Goal: Task Accomplishment & Management: Manage account settings

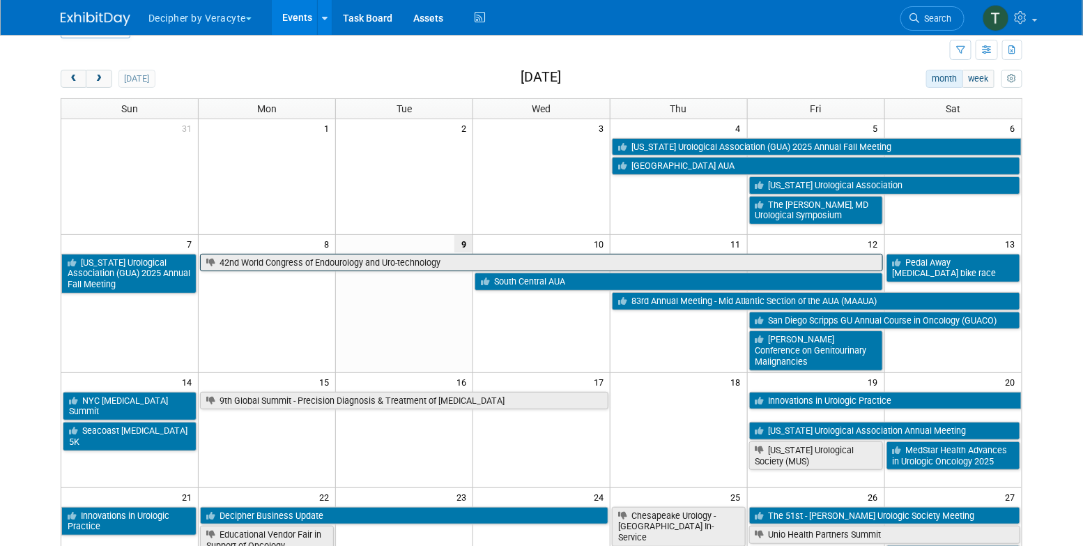
scroll to position [35, 0]
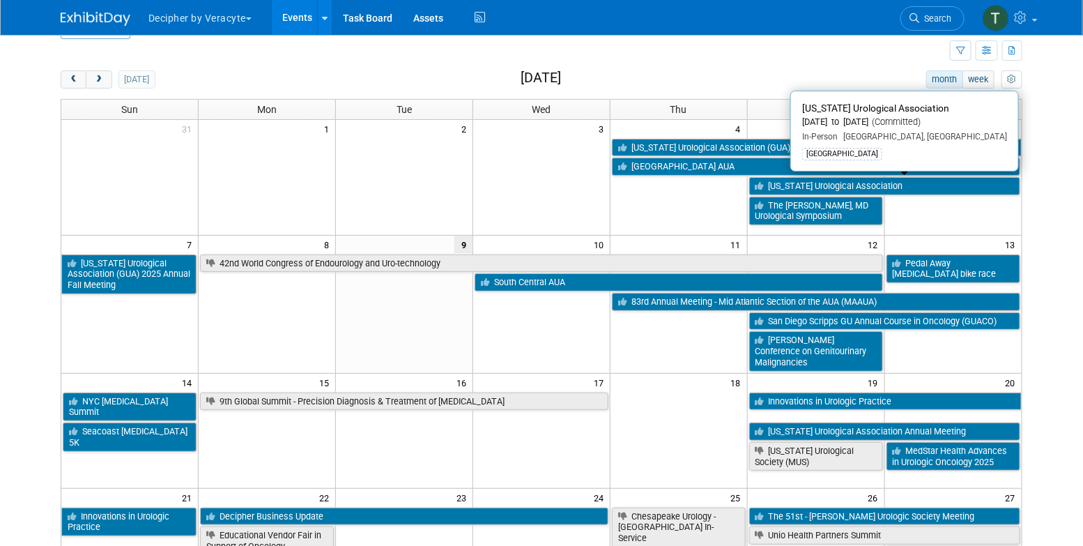
click at [609, 85] on div "[DATE] month week [DATE]" at bounding box center [542, 79] width 962 height 19
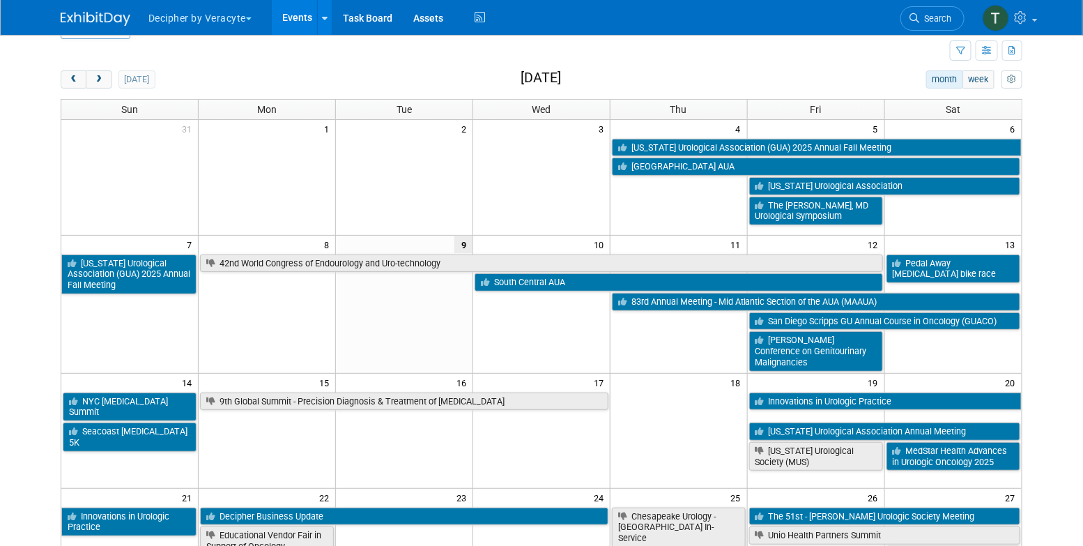
click at [609, 85] on div "today month week September 2025" at bounding box center [542, 79] width 962 height 19
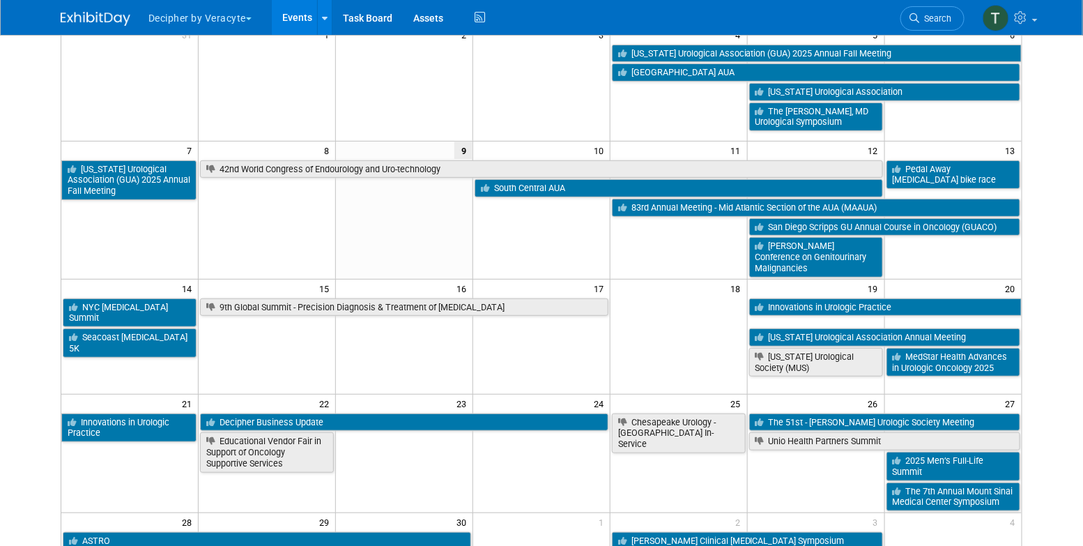
scroll to position [132, 0]
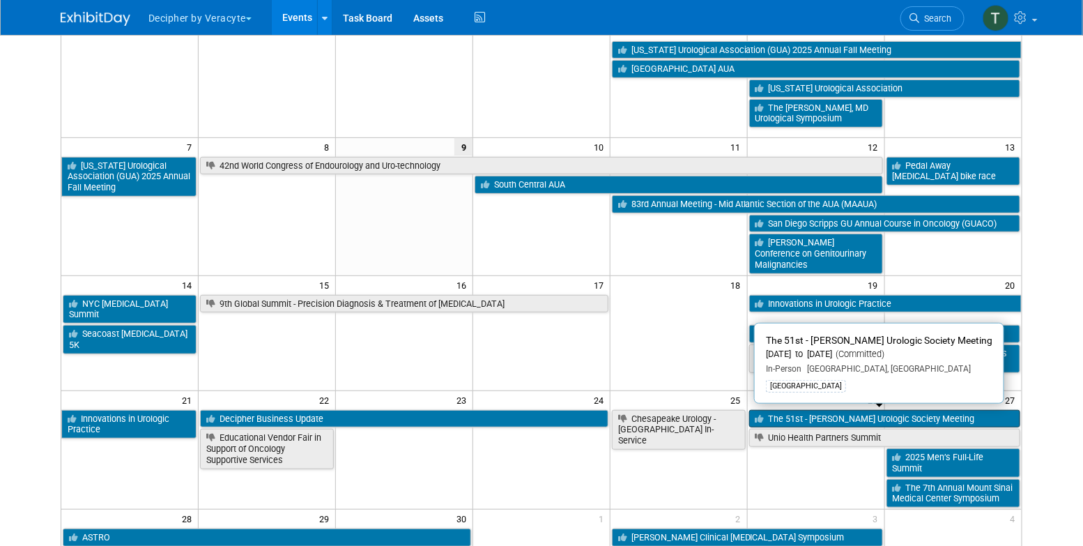
click at [805, 414] on link "The 51st - Rinker-Witherington Urologic Society Meeting" at bounding box center [884, 419] width 271 height 18
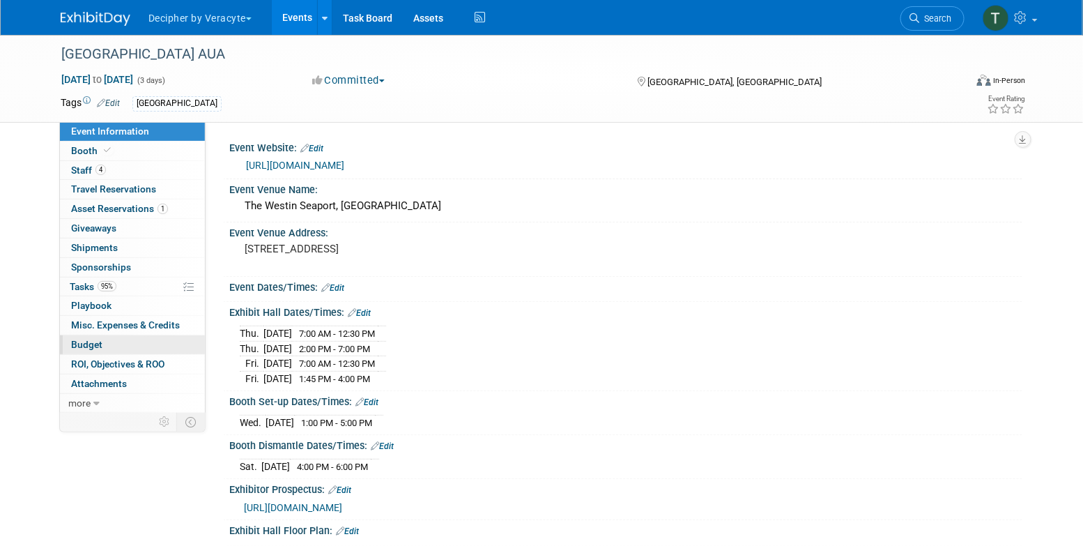
click at [119, 340] on link "Budget" at bounding box center [132, 344] width 145 height 19
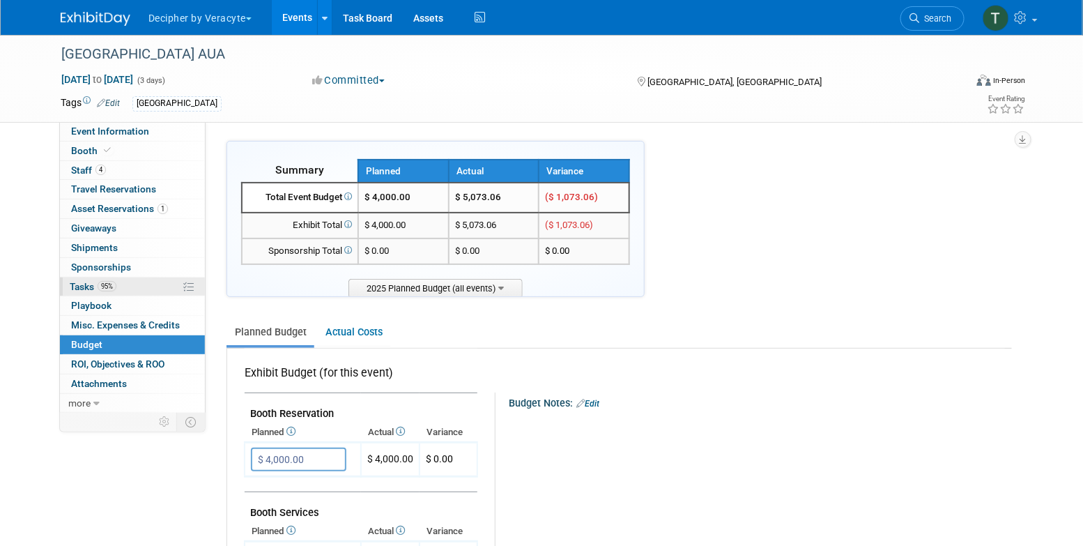
click at [138, 288] on link "95% Tasks 95%" at bounding box center [132, 286] width 145 height 19
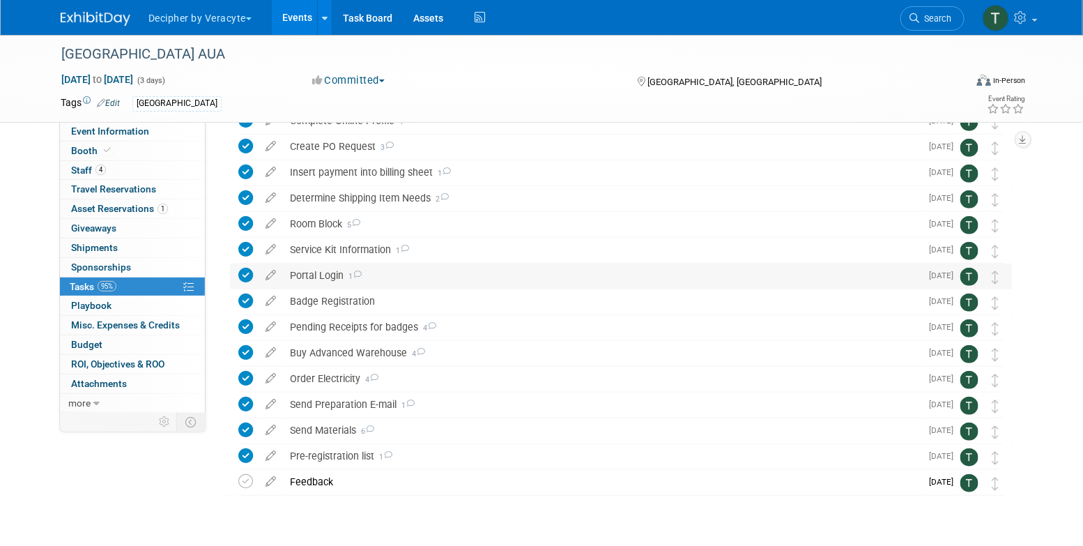
scroll to position [189, 0]
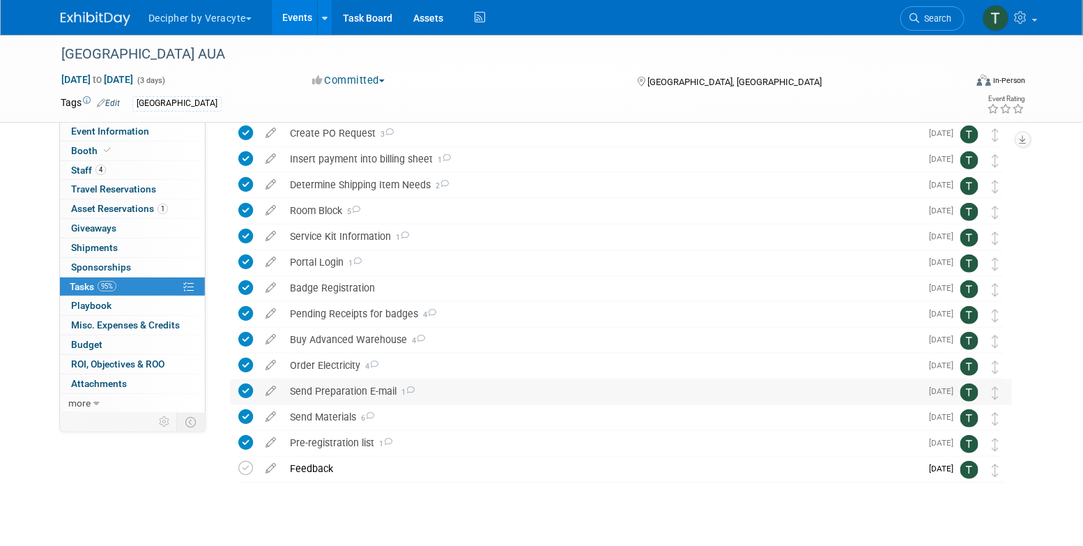
click at [358, 395] on div "Send Preparation E-mail 1" at bounding box center [602, 391] width 638 height 24
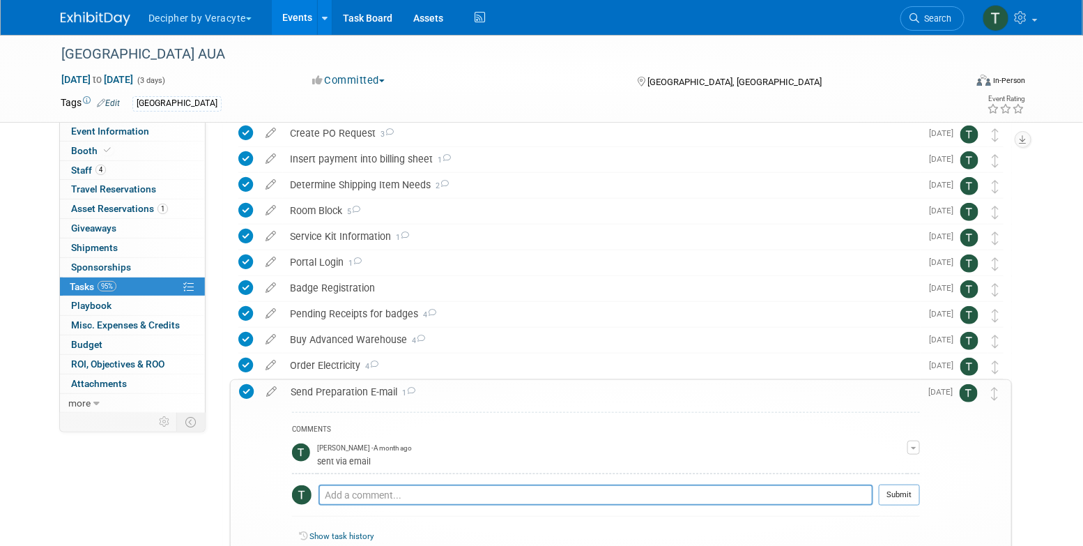
click at [358, 395] on div "Send Preparation E-mail 1" at bounding box center [602, 392] width 637 height 24
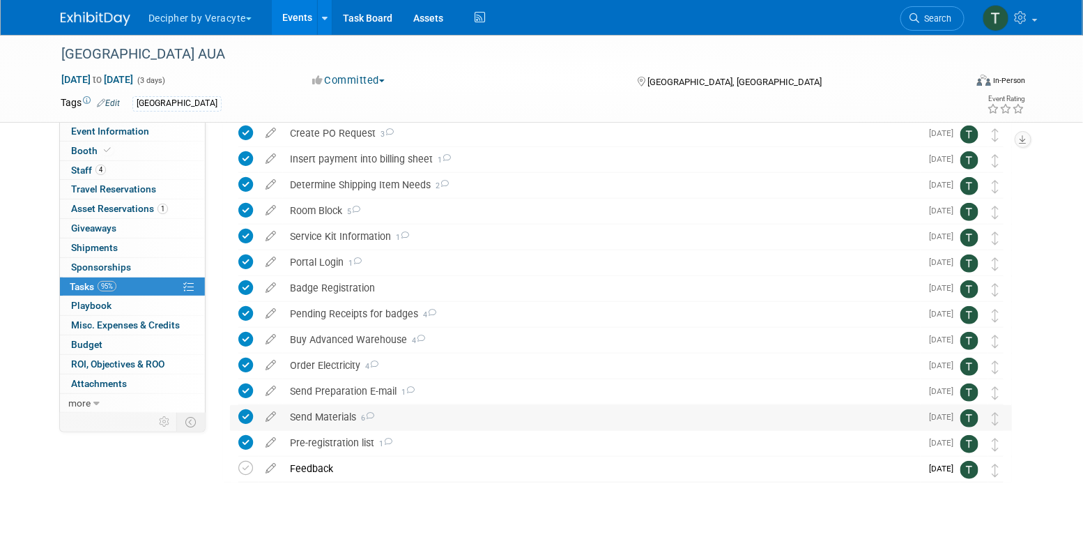
click at [340, 416] on div "Send Materials 6" at bounding box center [602, 417] width 638 height 24
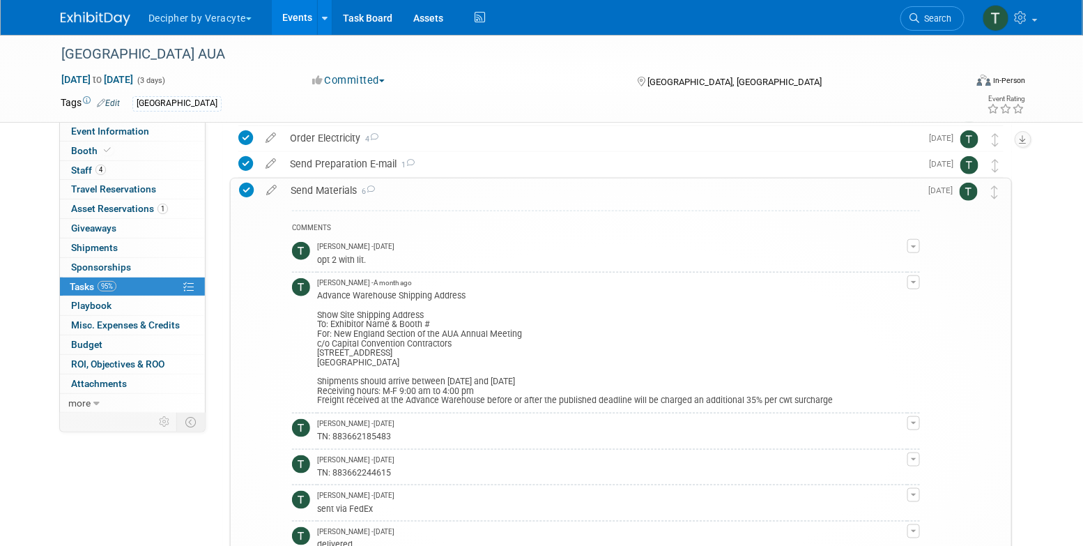
scroll to position [417, 0]
click at [371, 463] on span "Tony Alvarado - 21 days ago" at bounding box center [355, 460] width 77 height 10
click at [367, 472] on div "TN: 883662244615" at bounding box center [612, 470] width 591 height 13
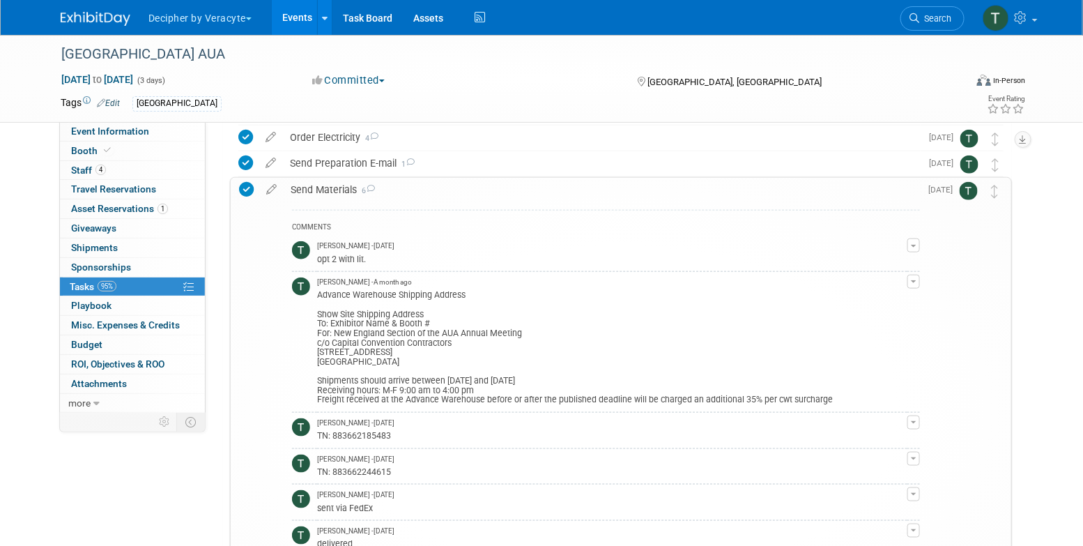
copy div "883662244615"
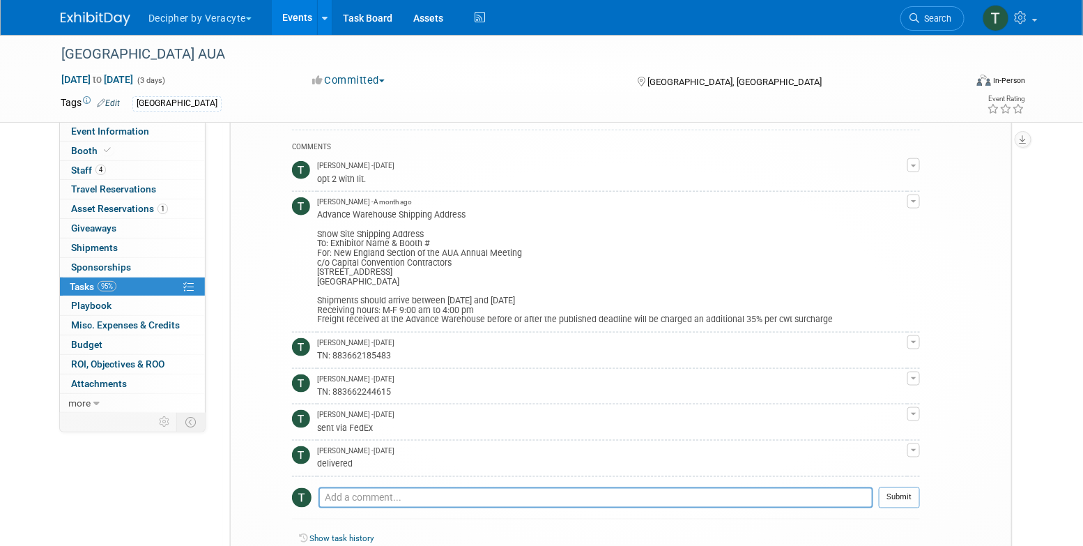
scroll to position [499, 0]
click at [374, 351] on div "TN: 883662185483" at bounding box center [612, 352] width 591 height 13
copy div "883662185483"
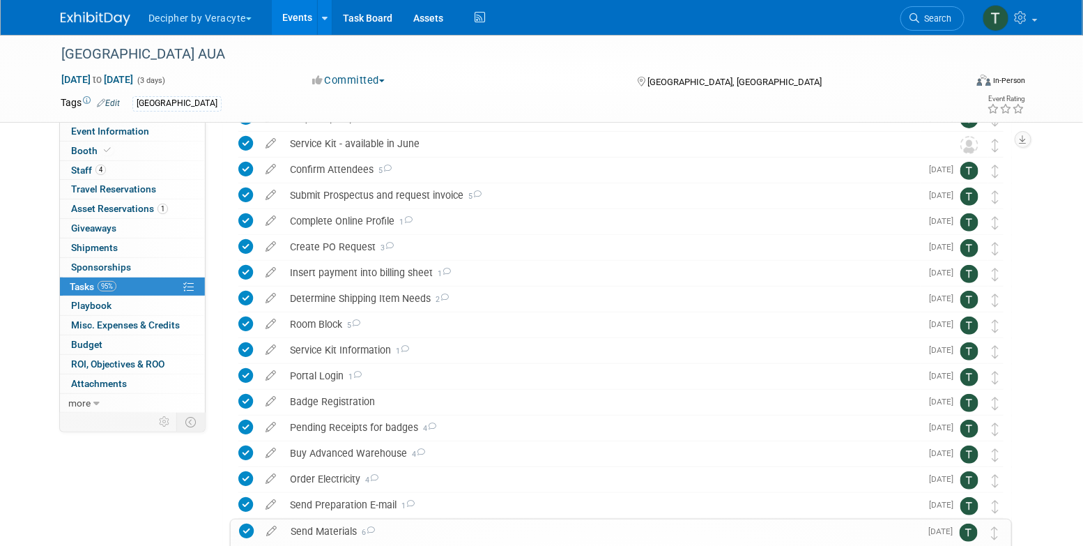
scroll to position [0, 0]
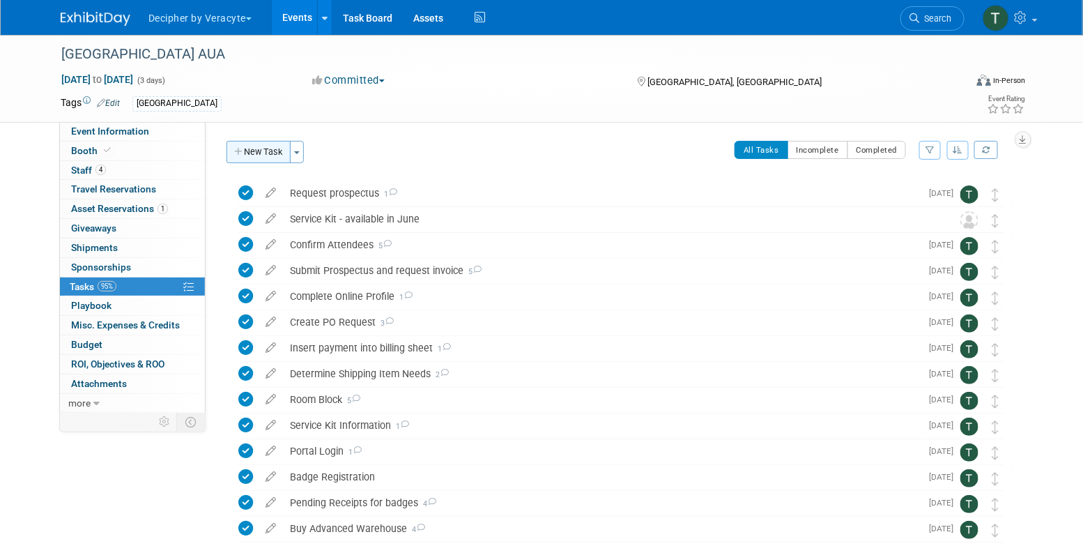
click at [262, 159] on button "New Task" at bounding box center [259, 152] width 64 height 22
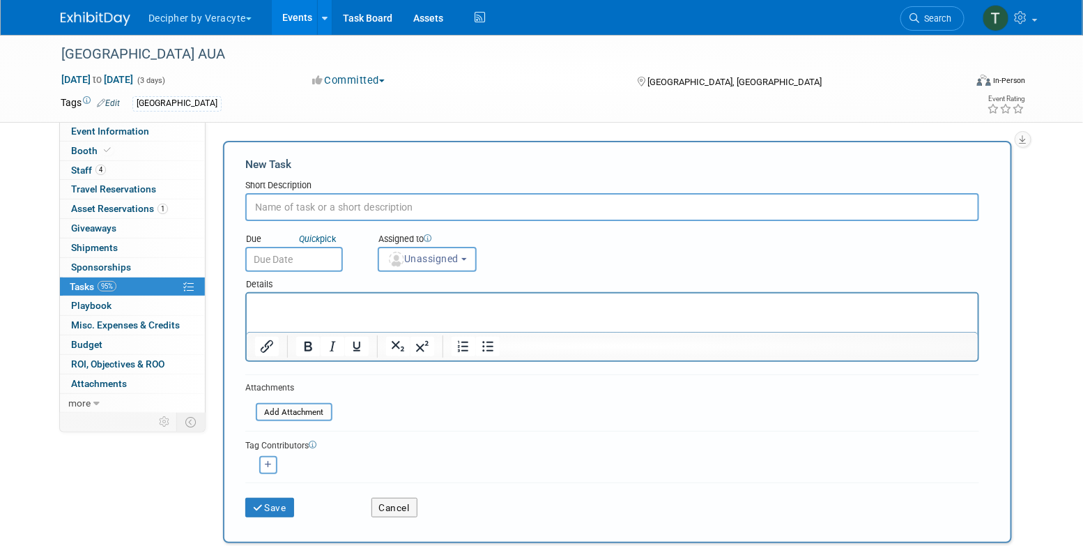
click at [469, 208] on input "text" at bounding box center [612, 207] width 734 height 28
type input "Monitor the Return"
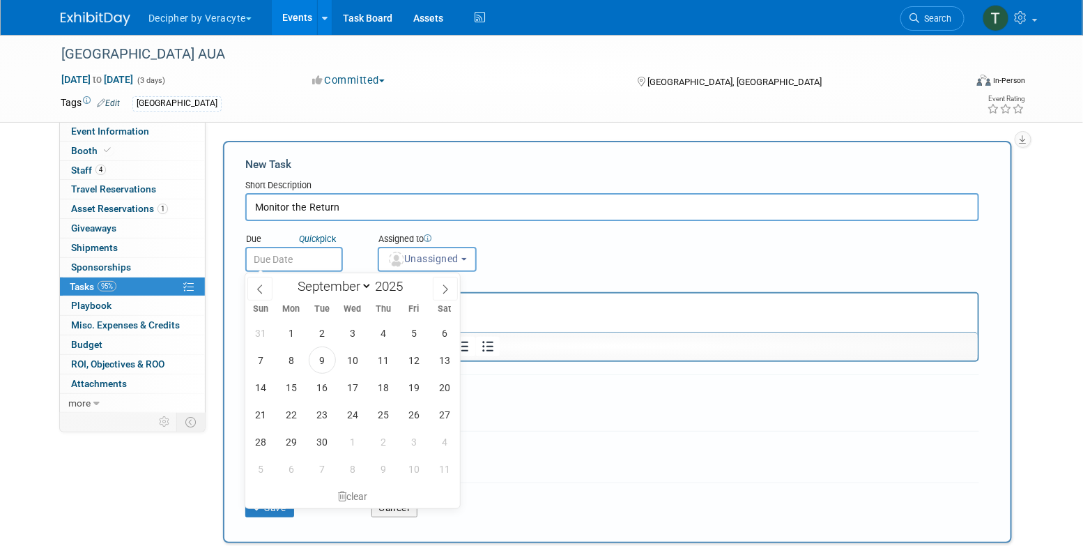
click at [303, 257] on input "text" at bounding box center [294, 259] width 98 height 25
click at [385, 360] on span "11" at bounding box center [382, 359] width 27 height 27
type input "Sep 11, 2025"
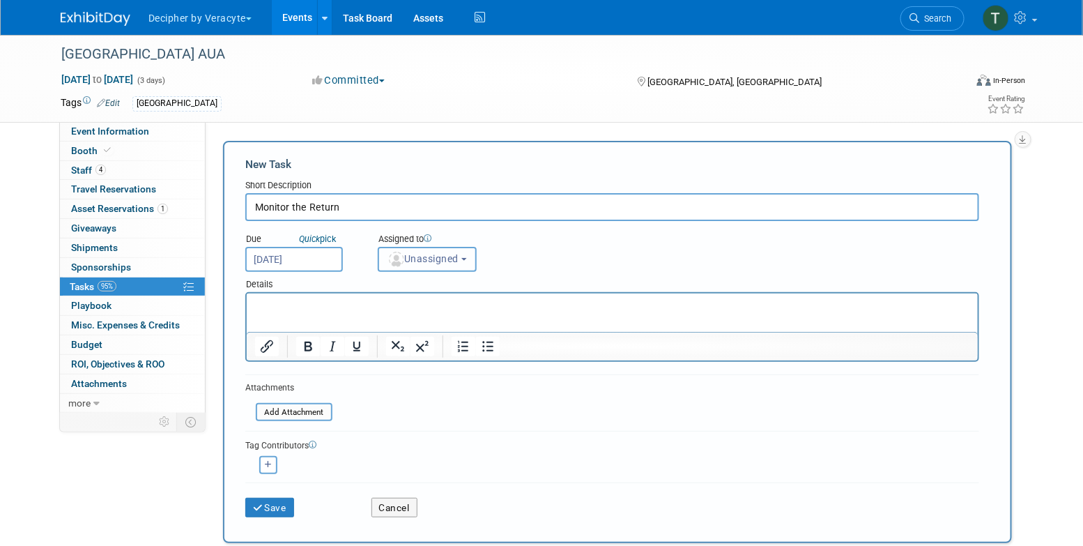
click at [420, 254] on span "Unassigned" at bounding box center [423, 258] width 71 height 11
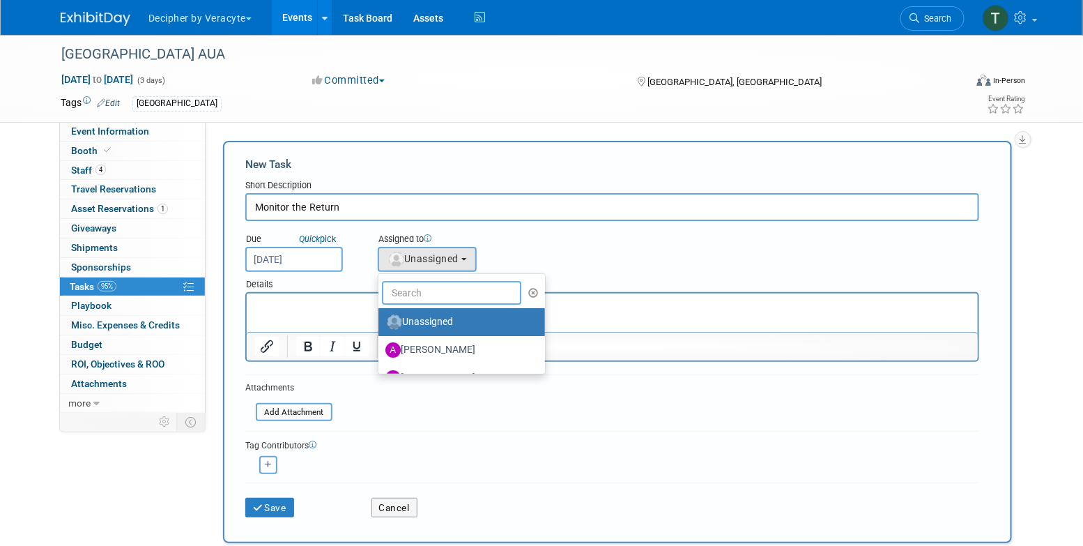
click at [420, 289] on input "text" at bounding box center [451, 293] width 139 height 24
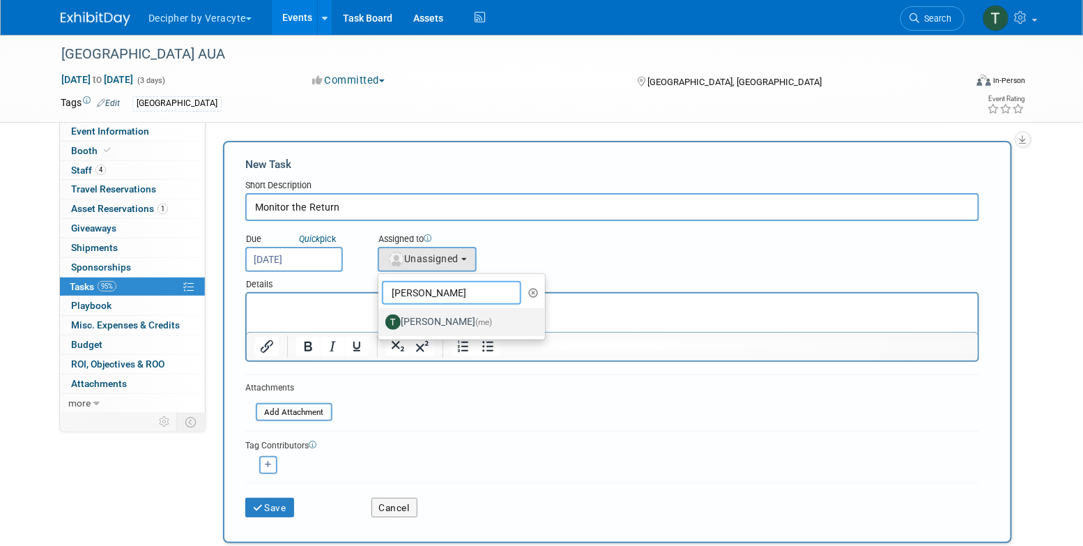
type input "tony"
click at [406, 328] on label "Tony Alvarado (me)" at bounding box center [459, 322] width 146 height 22
click at [381, 325] on input "Tony Alvarado (me)" at bounding box center [376, 320] width 9 height 9
select select "3ceeba8c-a19a-4597-a609-6fba7c9a515a"
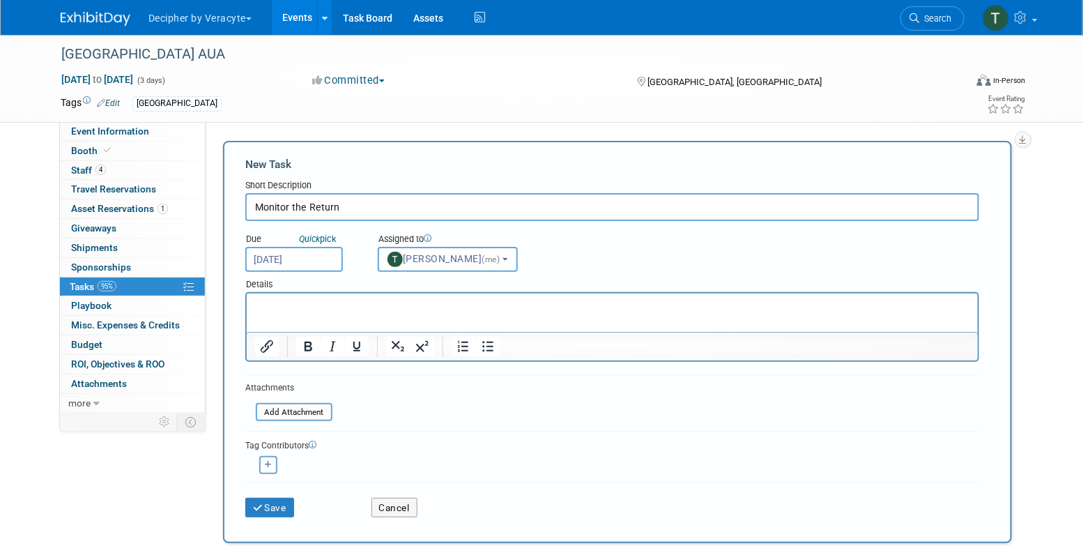
click at [287, 494] on div "Save" at bounding box center [298, 503] width 126 height 29
click at [287, 498] on button "Save" at bounding box center [269, 508] width 49 height 20
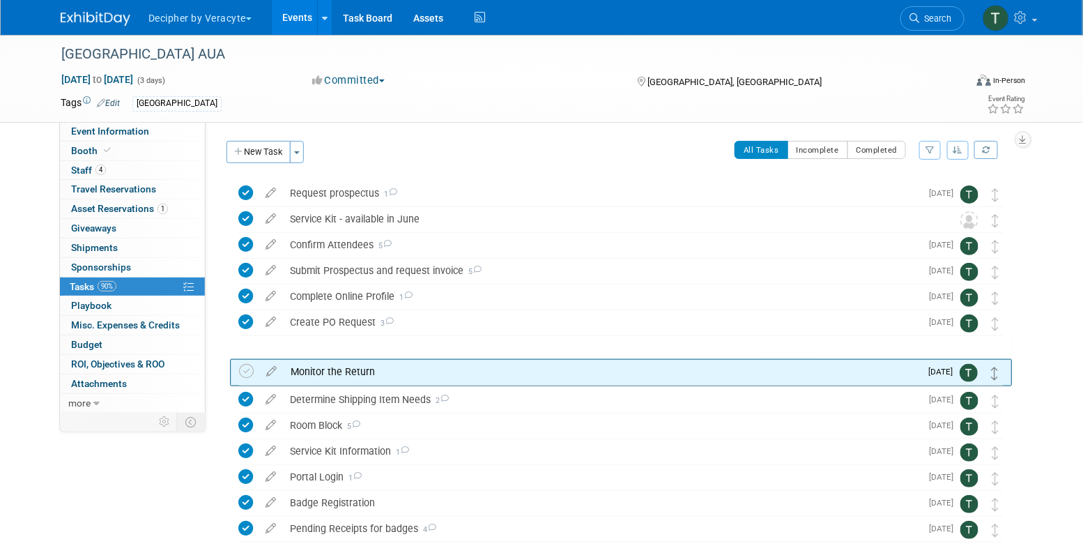
drag, startPoint x: 997, startPoint y: 191, endPoint x: 997, endPoint y: 384, distance: 193.1
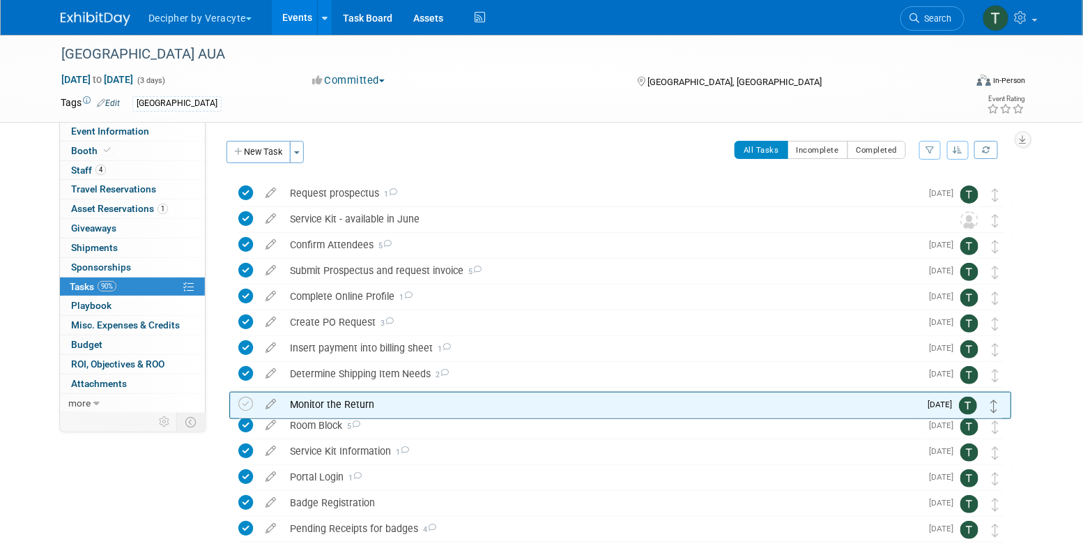
drag, startPoint x: 996, startPoint y: 372, endPoint x: 994, endPoint y: 489, distance: 117.1
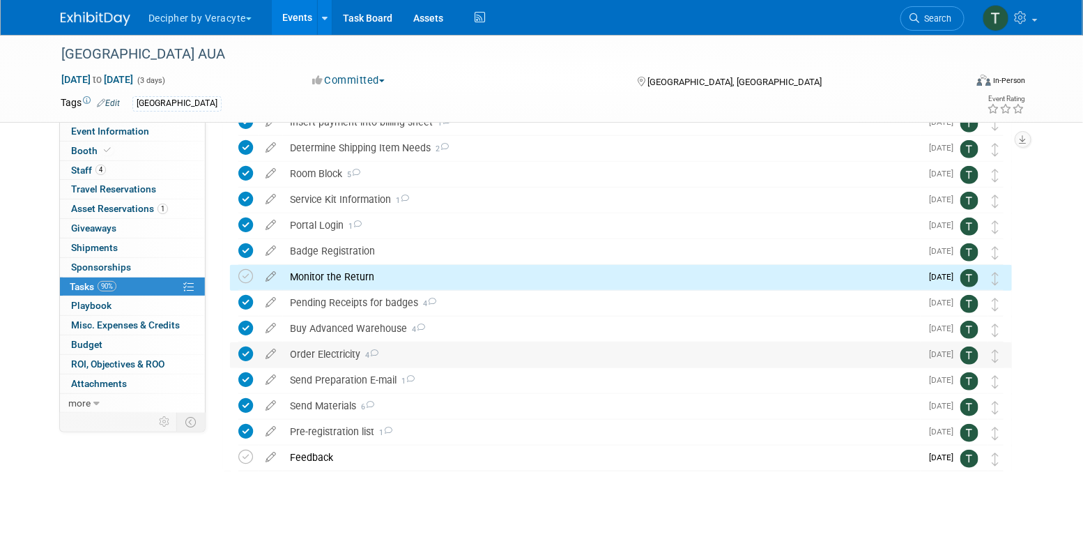
scroll to position [236, 0]
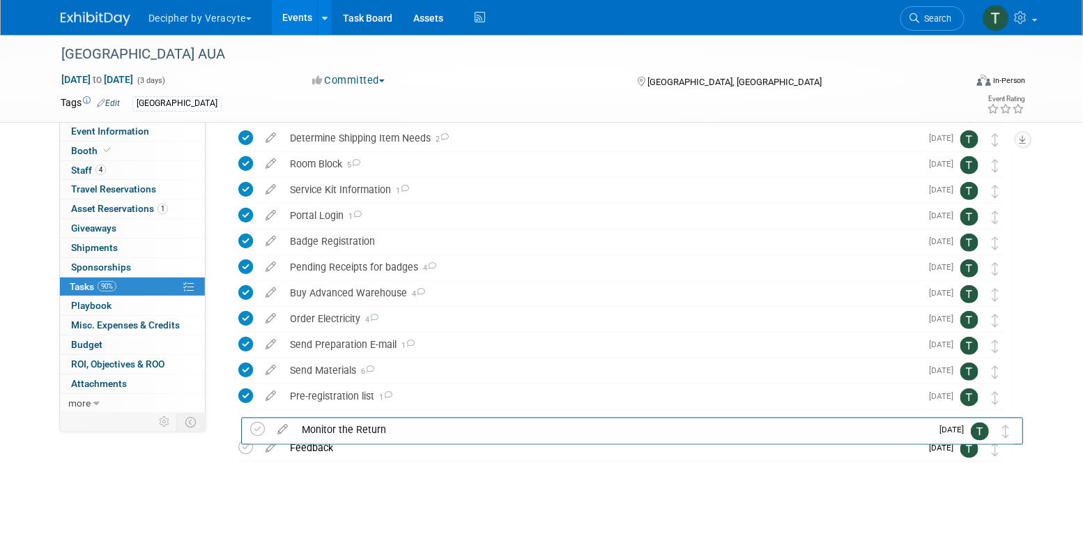
drag, startPoint x: 998, startPoint y: 273, endPoint x: 1010, endPoint y: 436, distance: 164.2
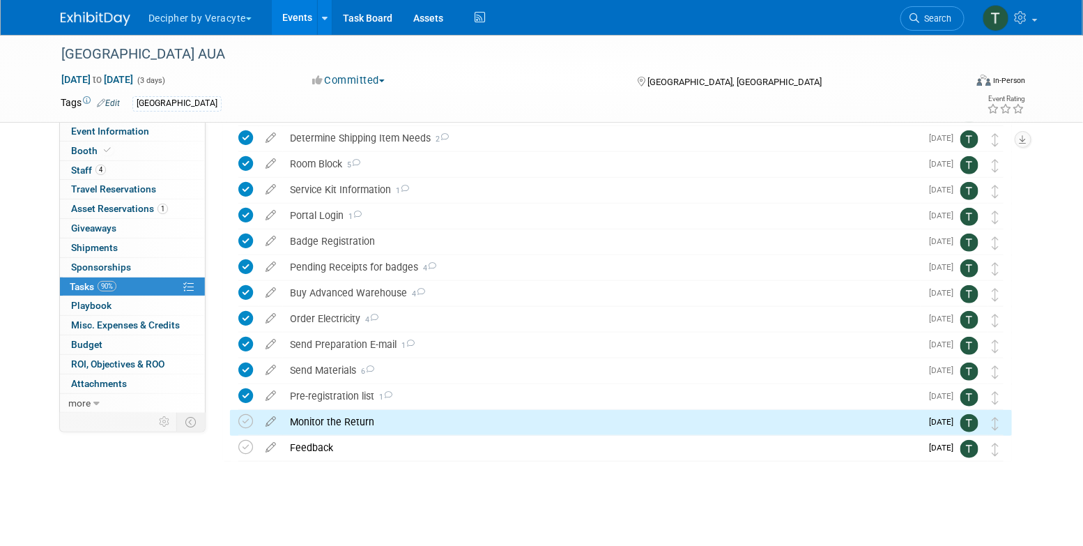
click at [364, 419] on div "Monitor the Return" at bounding box center [602, 422] width 638 height 24
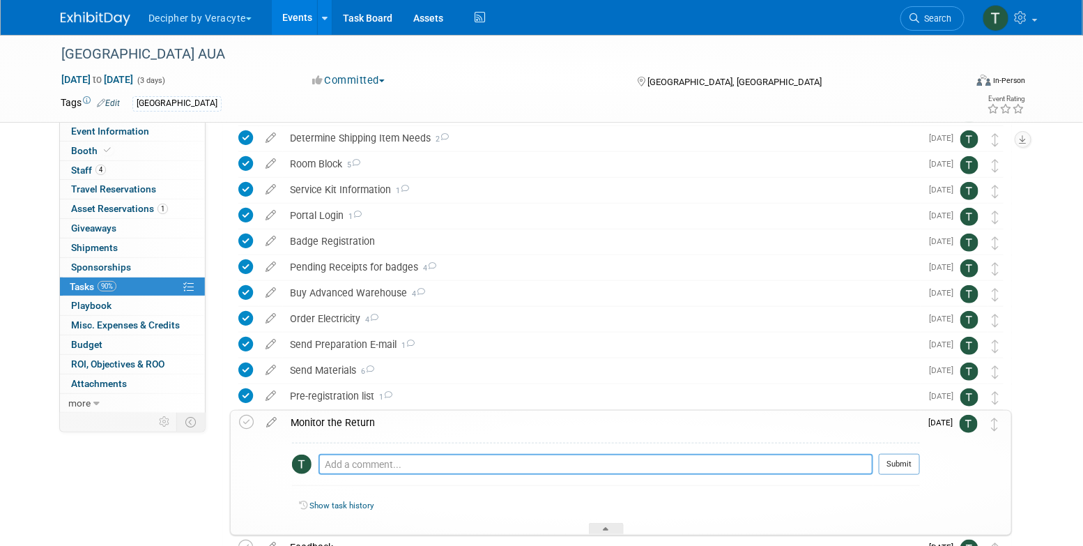
click at [390, 471] on textarea at bounding box center [596, 464] width 555 height 21
paste textarea "883662244615"
type textarea "883662244615"
click at [890, 458] on button "Submit" at bounding box center [899, 464] width 41 height 21
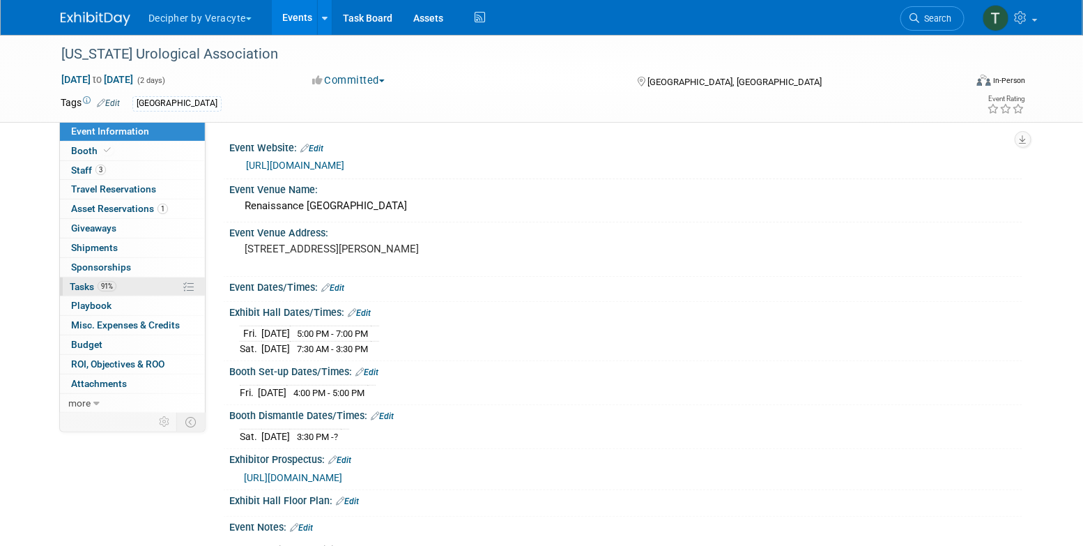
click at [139, 285] on link "91% Tasks 91%" at bounding box center [132, 286] width 145 height 19
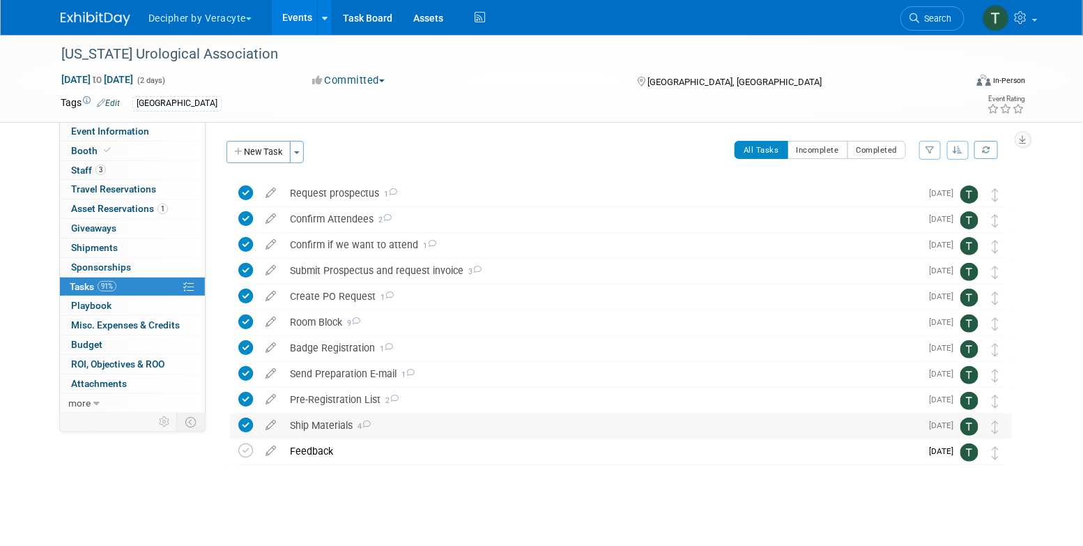
click at [317, 421] on div "Ship Materials 4" at bounding box center [602, 425] width 638 height 24
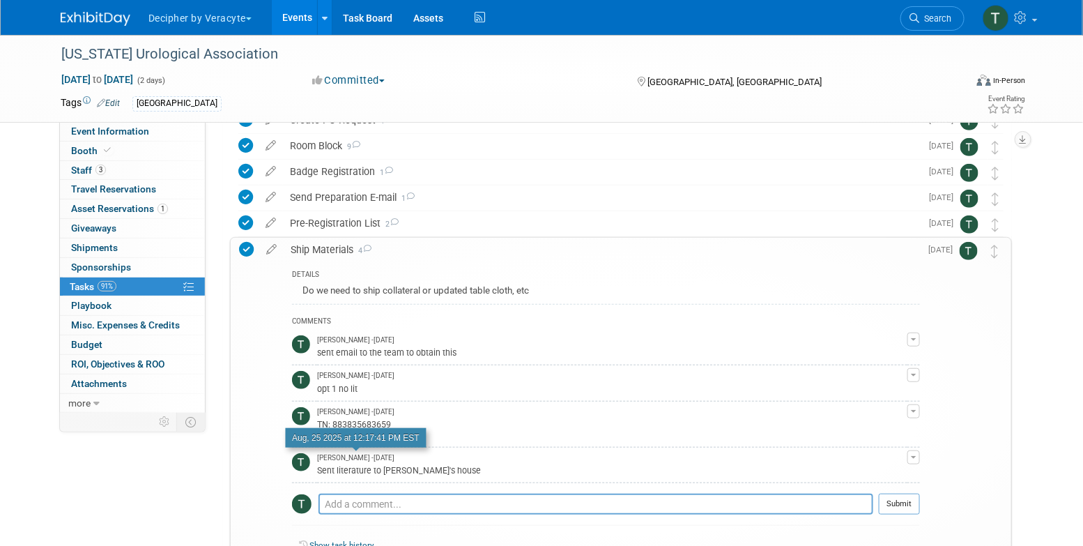
scroll to position [184, 0]
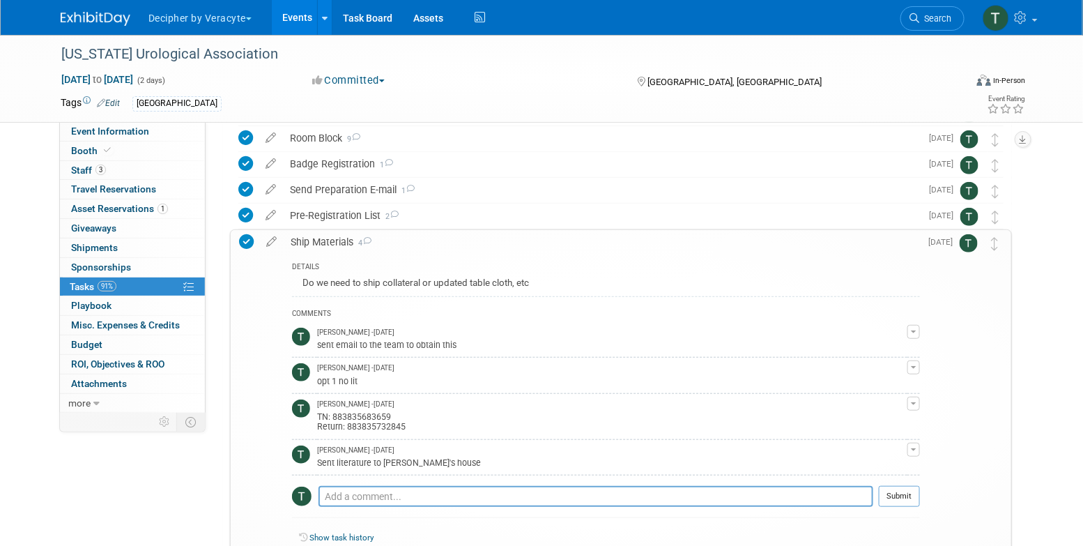
click at [359, 423] on div "TN: 883835683659 Return: 883835732845" at bounding box center [612, 420] width 591 height 22
copy div "883835732845"
click at [380, 411] on div "TN: 883835683659 Return: 883835732845" at bounding box center [612, 420] width 591 height 22
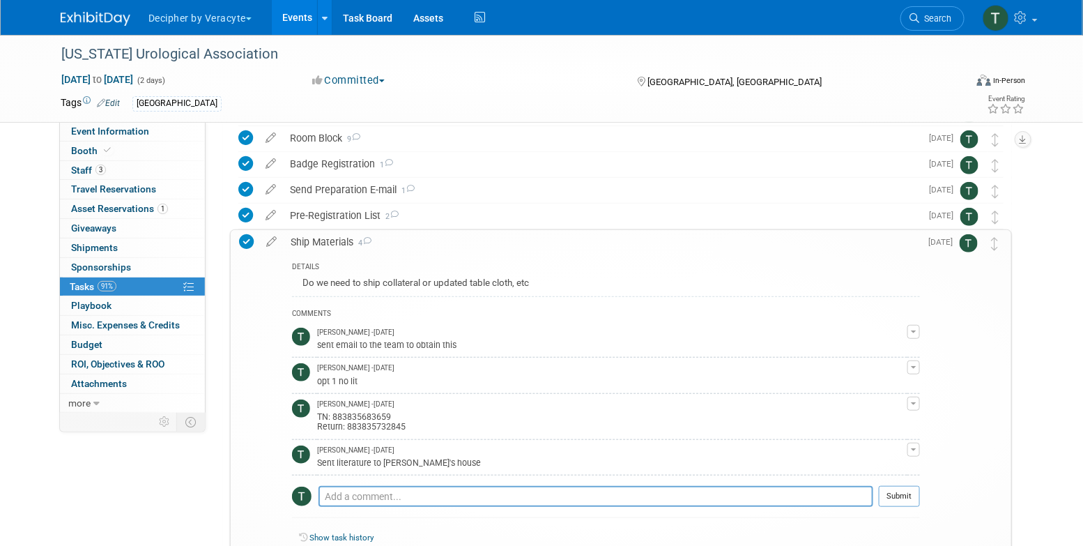
click at [374, 421] on div "TN: 883835683659 Return: 883835732845" at bounding box center [612, 420] width 591 height 22
click at [371, 412] on div "TN: 883835683659 Return: 883835732845" at bounding box center [612, 420] width 591 height 22
copy div "883835683659"
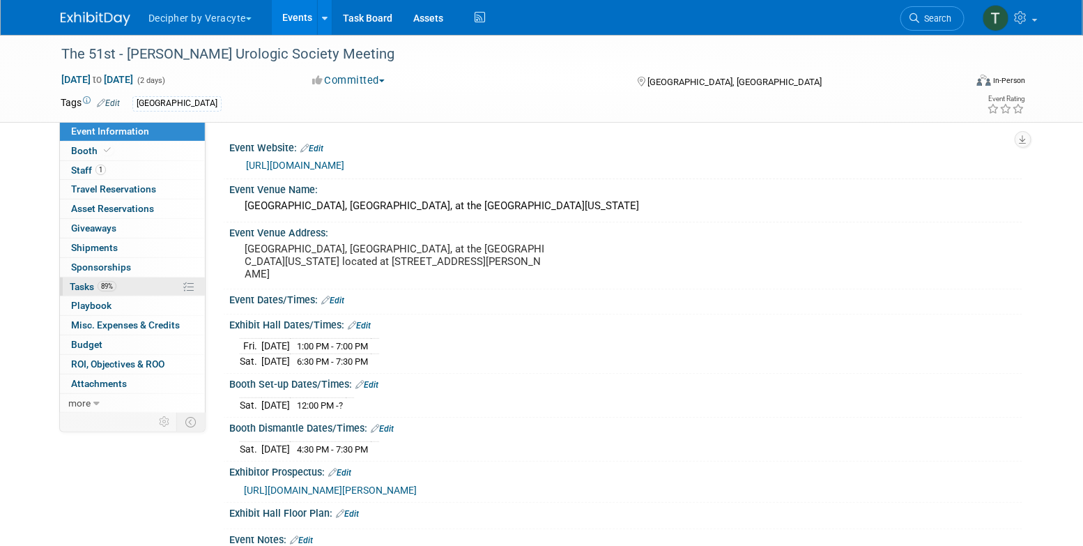
click at [130, 284] on link "89% Tasks 89%" at bounding box center [132, 286] width 145 height 19
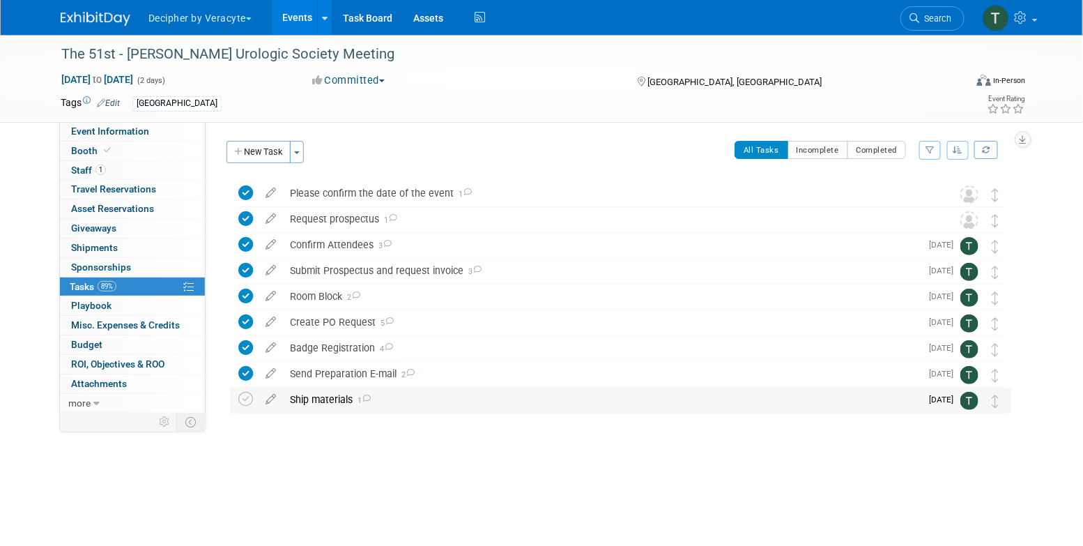
click at [339, 405] on div "Ship materials 1" at bounding box center [602, 400] width 638 height 24
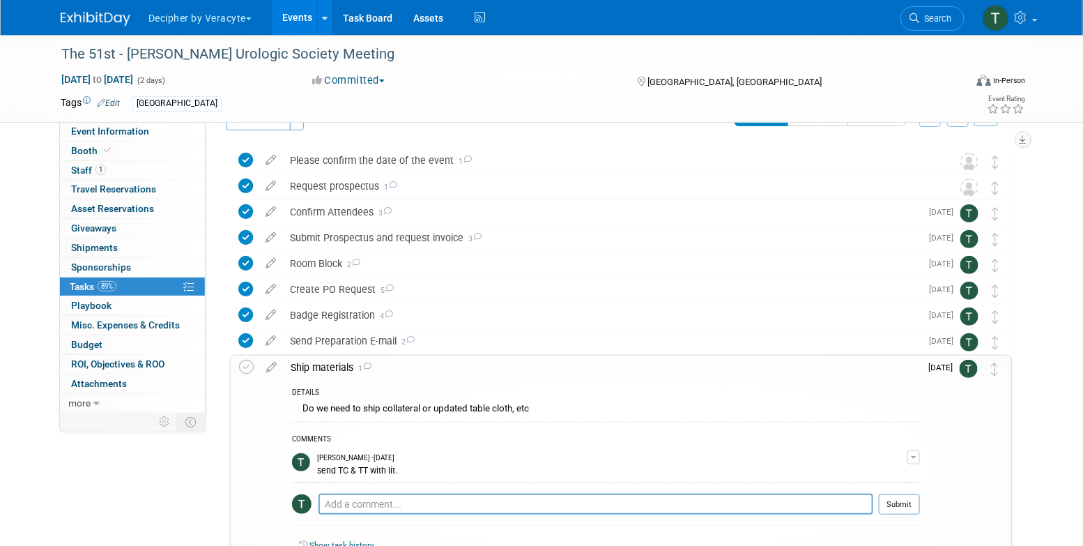
scroll to position [42, 0]
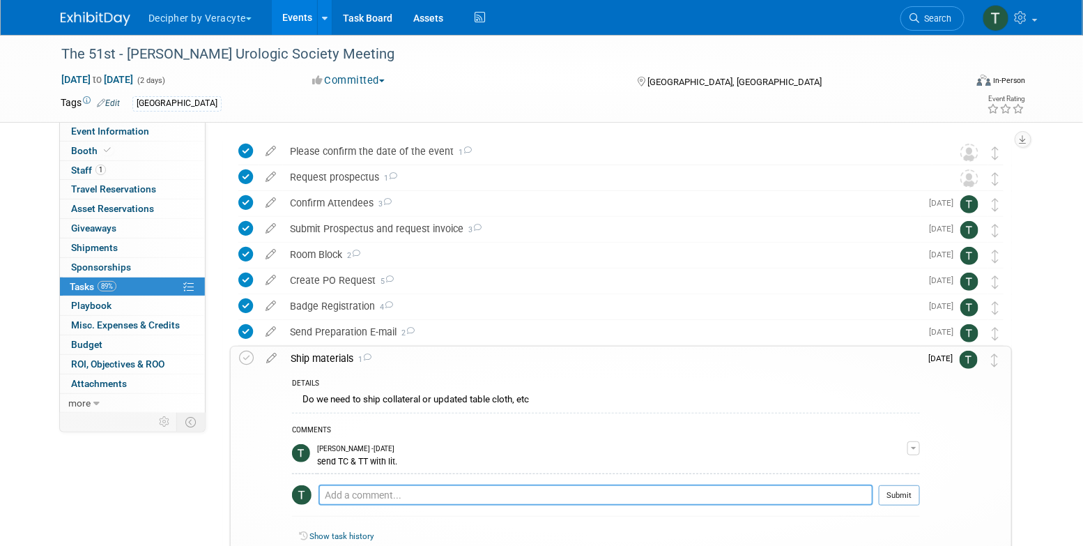
click at [383, 487] on textarea at bounding box center [596, 495] width 555 height 21
paste textarea "884227597231"
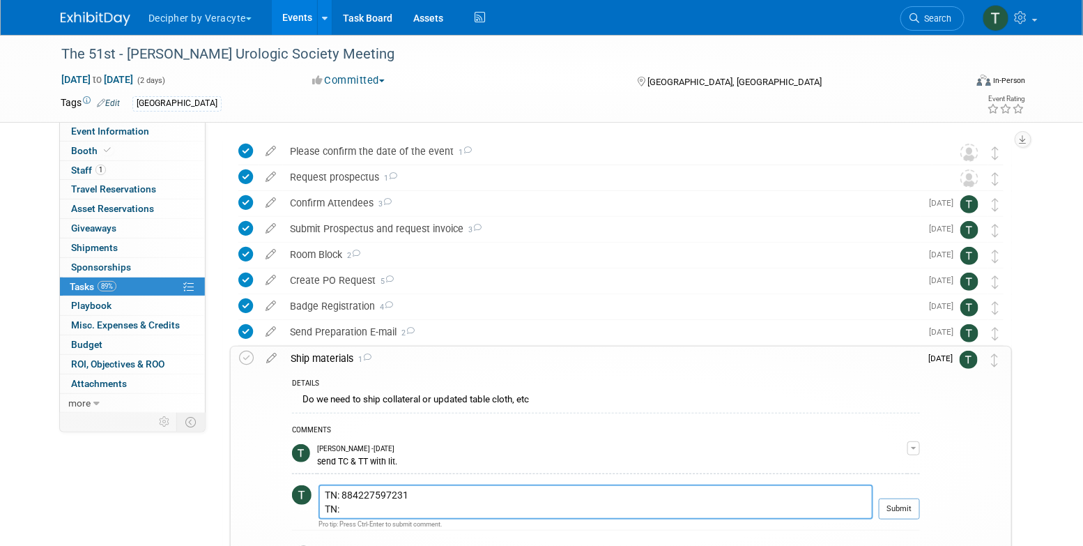
paste textarea "884227634652"
type textarea "TN: 884227597231 TN: 884227634652"
click at [904, 503] on button "Submit" at bounding box center [899, 508] width 41 height 21
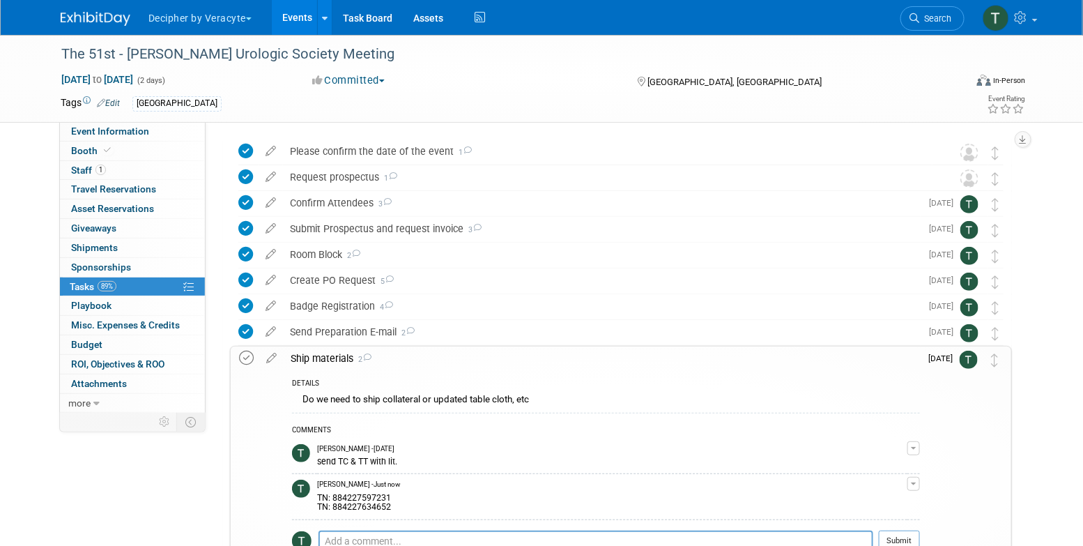
click at [241, 364] on icon at bounding box center [246, 358] width 15 height 15
click at [333, 358] on div "Ship materials 2" at bounding box center [602, 358] width 637 height 24
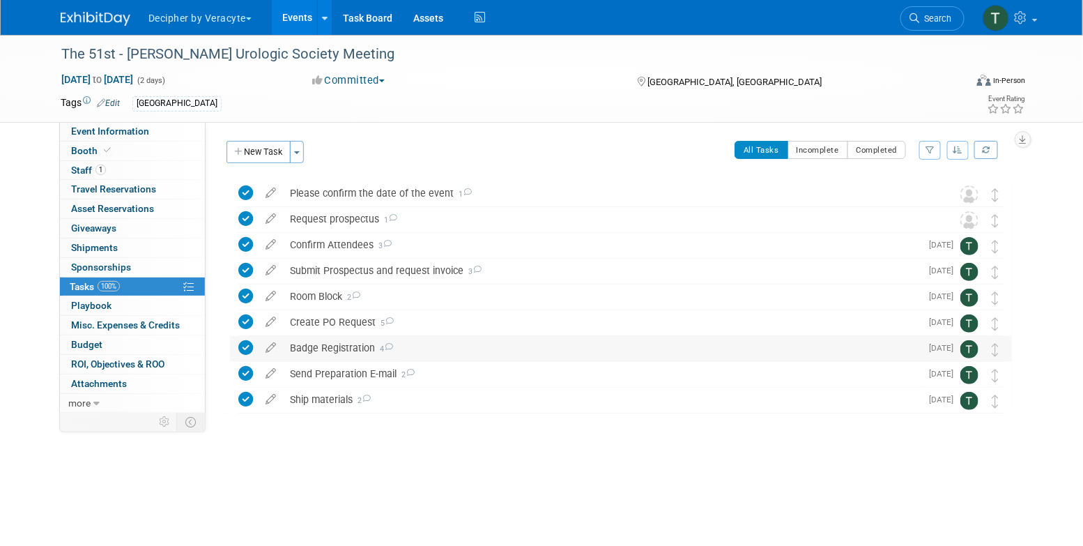
scroll to position [0, 0]
click at [295, 15] on link "Events" at bounding box center [297, 17] width 51 height 35
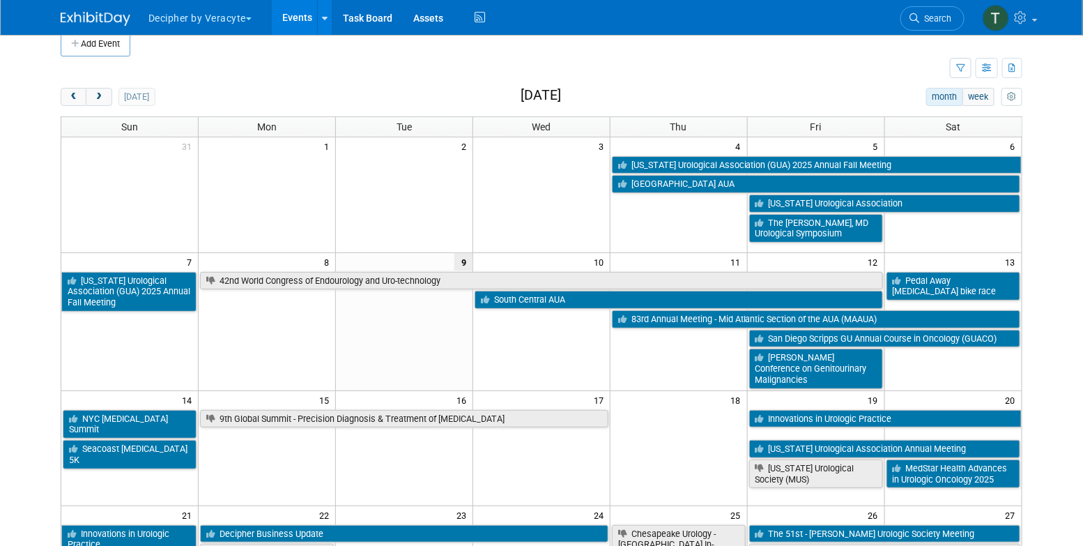
scroll to position [20, 0]
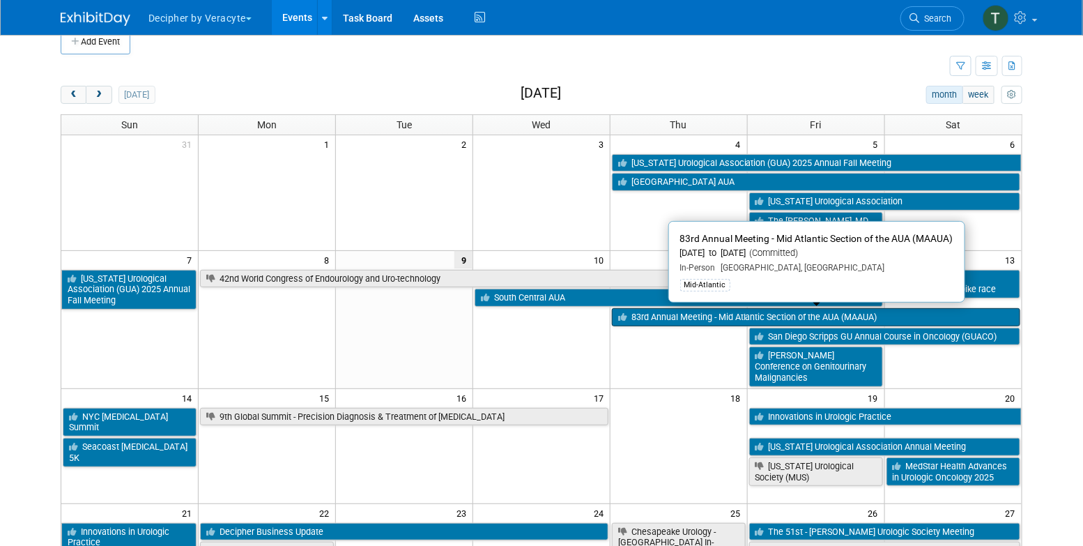
click at [724, 312] on link "83rd Annual Meeting - Mid Atlantic Section of the AUA (MAAUA)" at bounding box center [816, 317] width 409 height 18
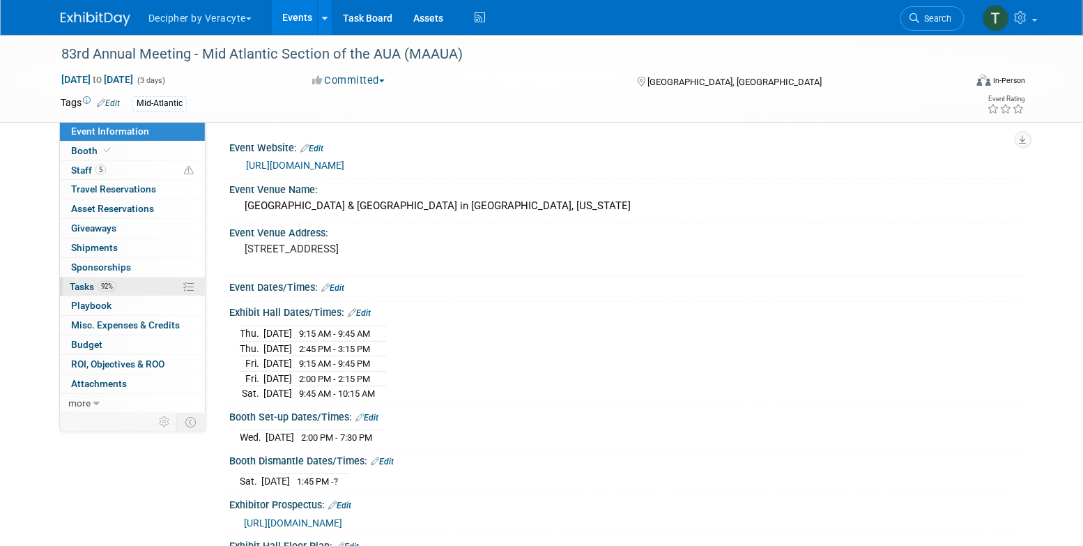
click at [116, 280] on link "92% Tasks 92%" at bounding box center [132, 286] width 145 height 19
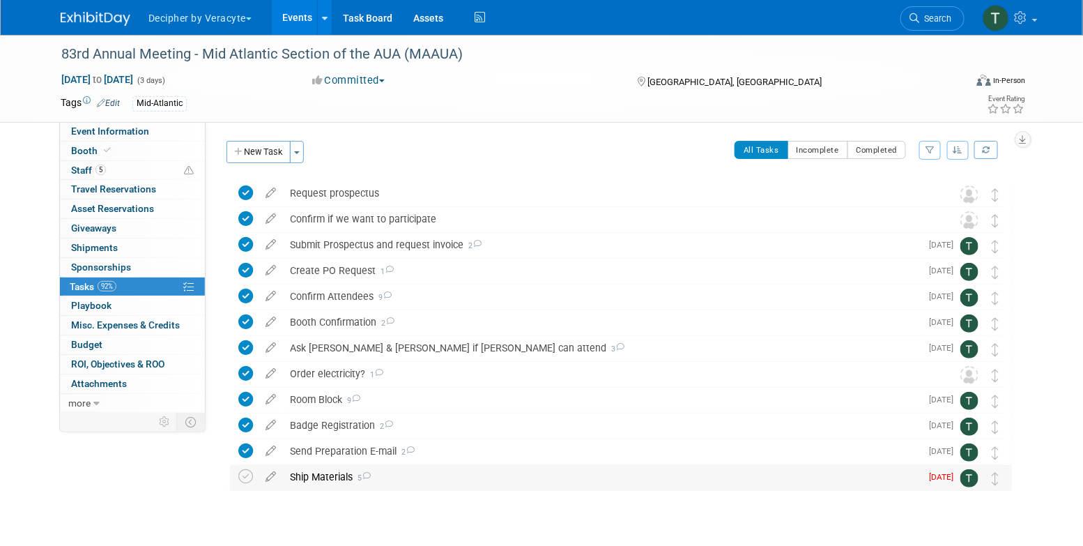
click at [303, 472] on div "Ship Materials 5" at bounding box center [602, 477] width 638 height 24
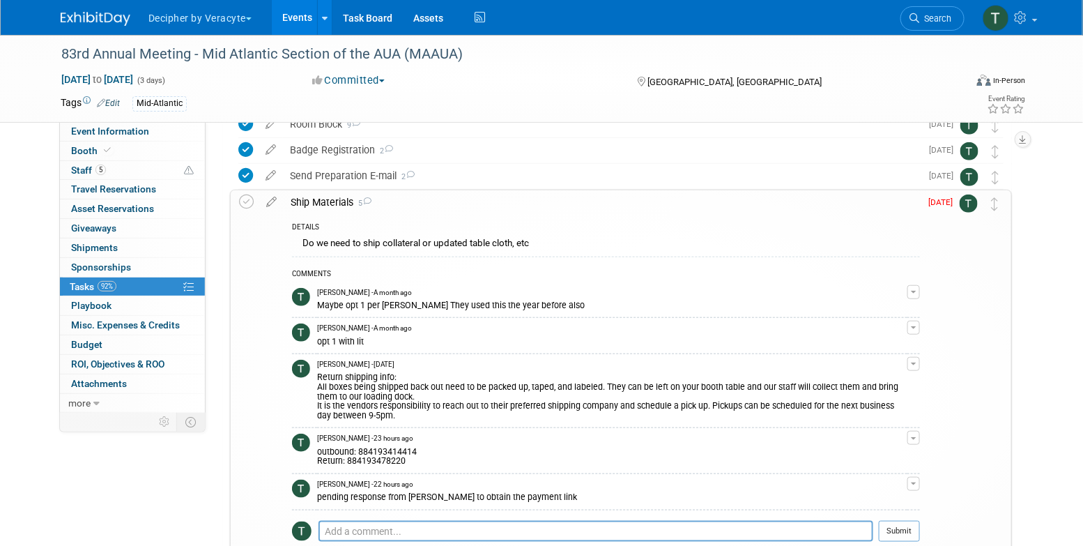
scroll to position [271, 0]
